Goal: Use online tool/utility: Use online tool/utility

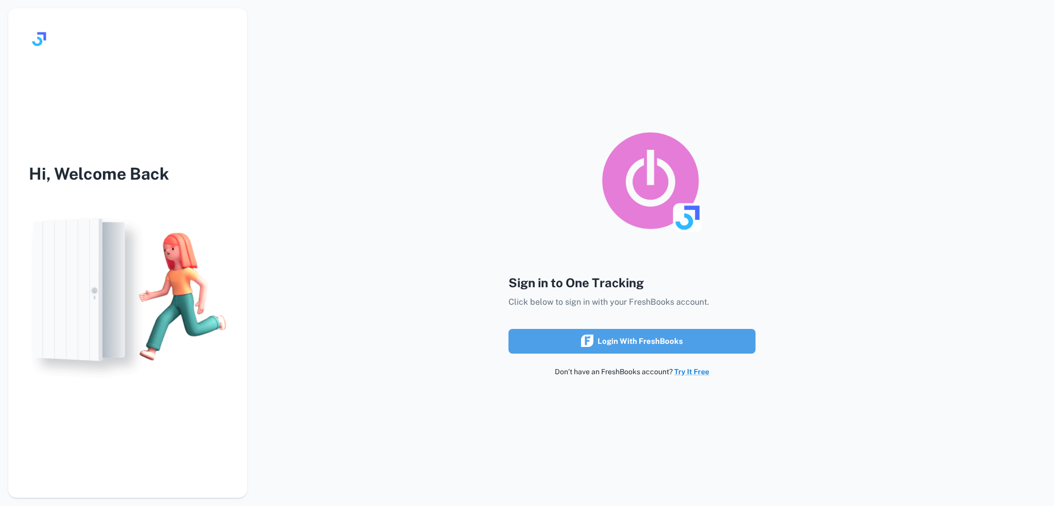
click at [665, 344] on div "Login with FreshBooks" at bounding box center [632, 340] width 102 height 13
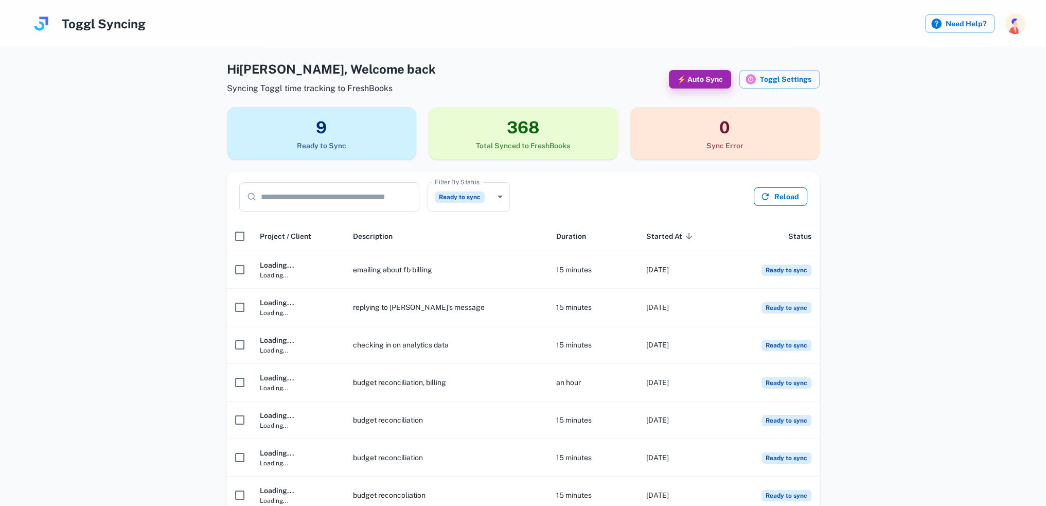
click at [779, 198] on button "Reload" at bounding box center [780, 196] width 53 height 19
